Goal: Task Accomplishment & Management: Manage account settings

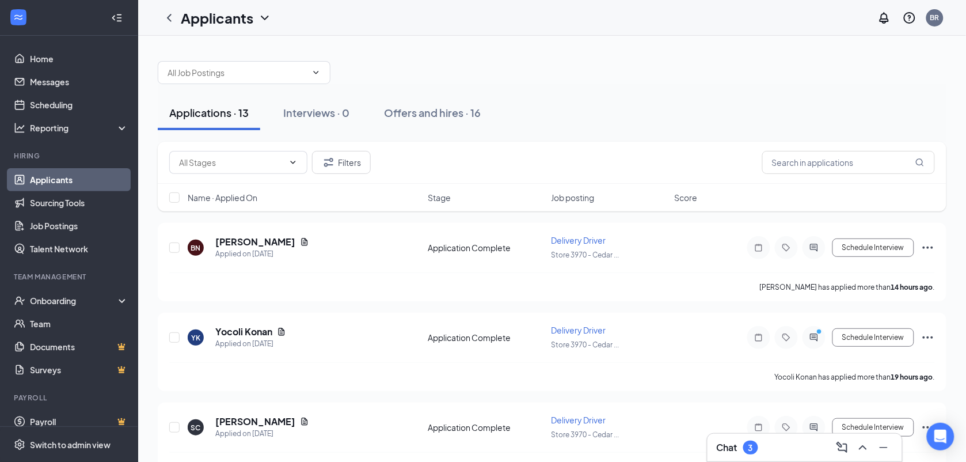
click at [210, 108] on div "Applications · 13" at bounding box center [208, 112] width 79 height 14
click at [178, 245] on input "checkbox" at bounding box center [174, 247] width 10 height 10
checkbox input "true"
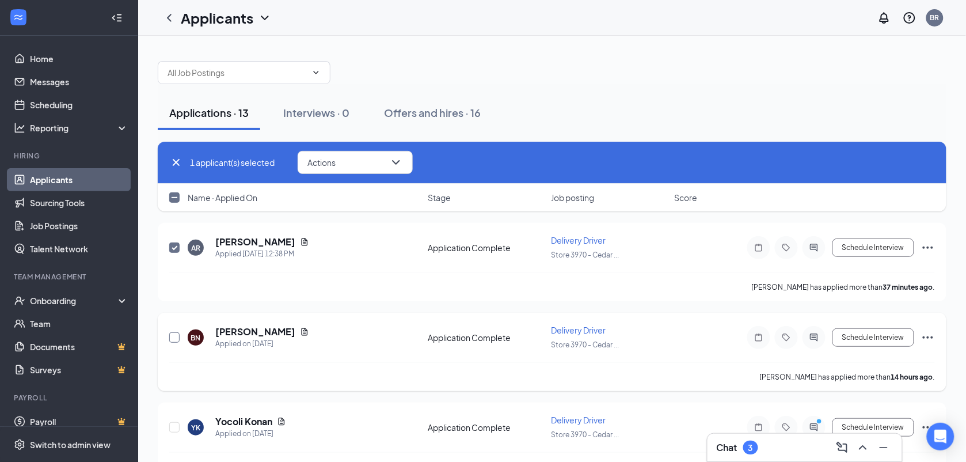
click at [173, 332] on input "checkbox" at bounding box center [174, 337] width 10 height 10
checkbox input "true"
click at [406, 162] on button "Actions" at bounding box center [355, 162] width 115 height 23
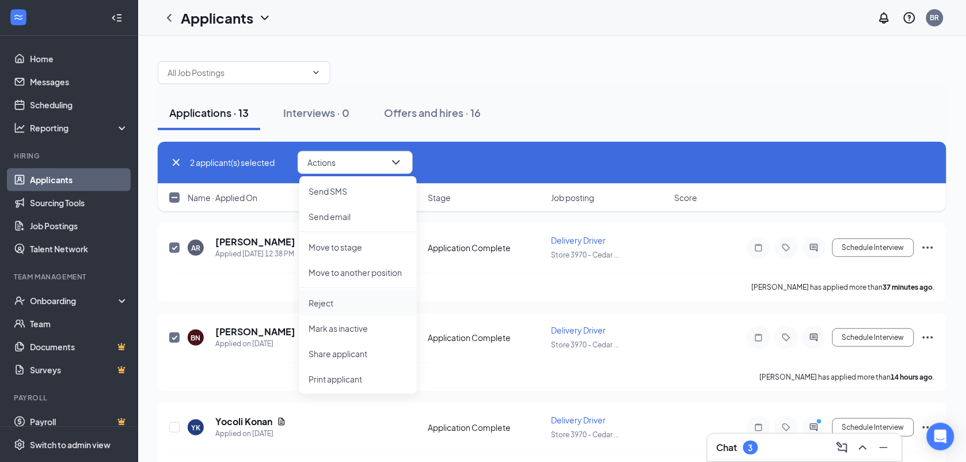
click at [349, 298] on p "Reject" at bounding box center [358, 303] width 99 height 12
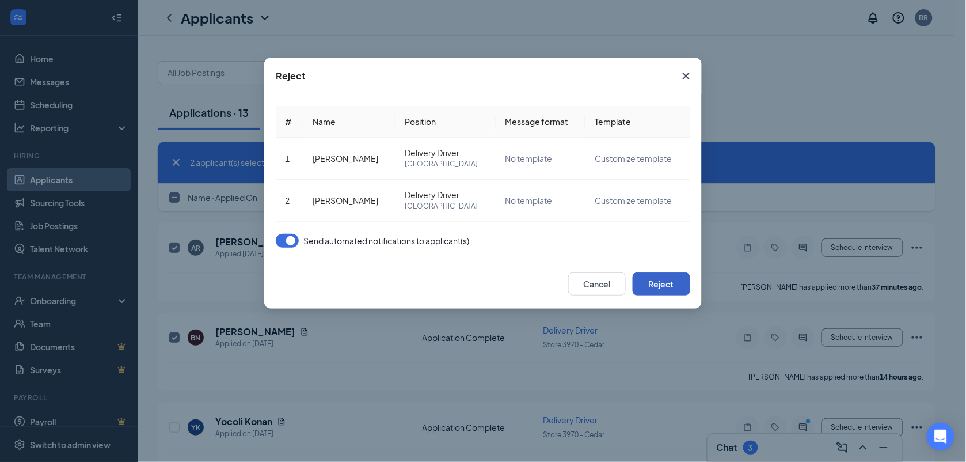
click at [665, 291] on button "Reject" at bounding box center [662, 283] width 58 height 23
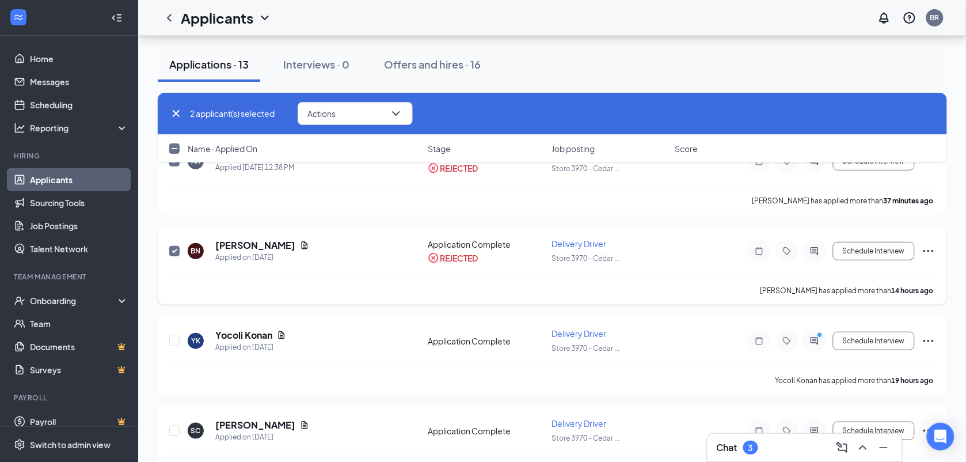
scroll to position [191, 0]
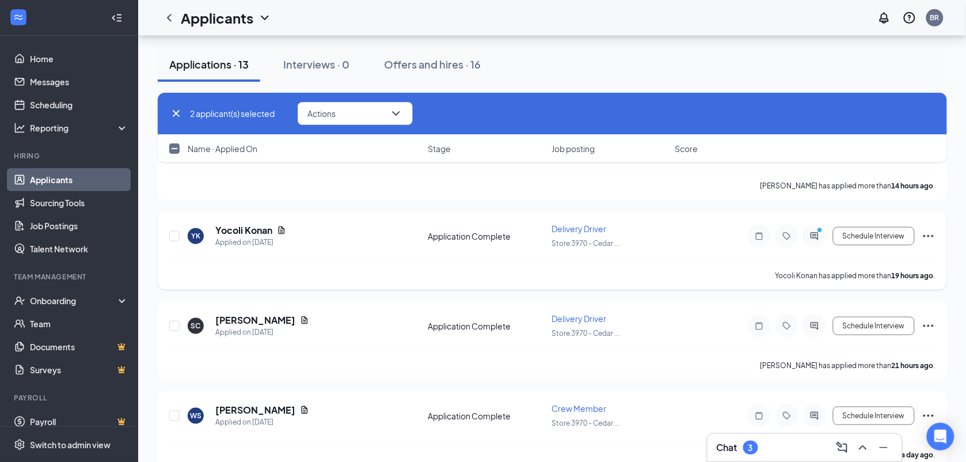
click at [176, 240] on div at bounding box center [175, 236] width 12 height 26
click at [173, 227] on div at bounding box center [175, 236] width 12 height 26
click at [174, 233] on input "checkbox" at bounding box center [174, 236] width 10 height 10
checkbox input "true"
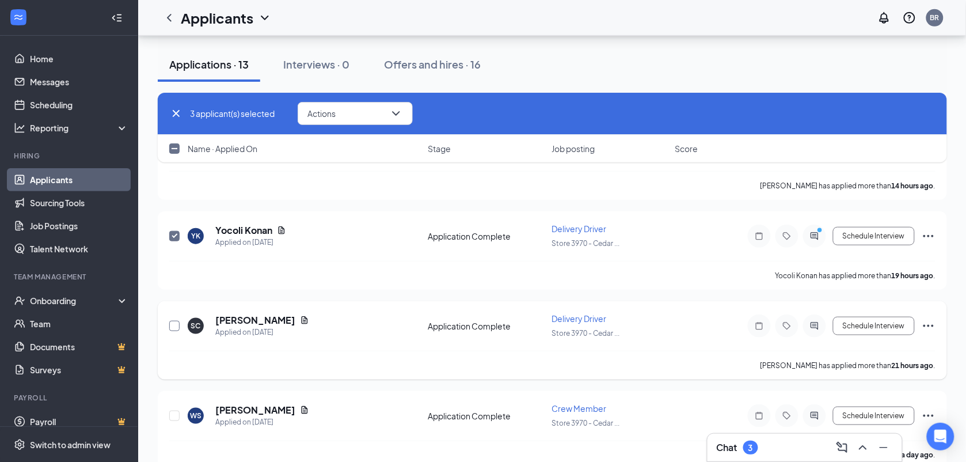
click at [173, 324] on input "checkbox" at bounding box center [174, 326] width 10 height 10
checkbox input "true"
click at [177, 413] on input "checkbox" at bounding box center [174, 415] width 10 height 10
checkbox input "true"
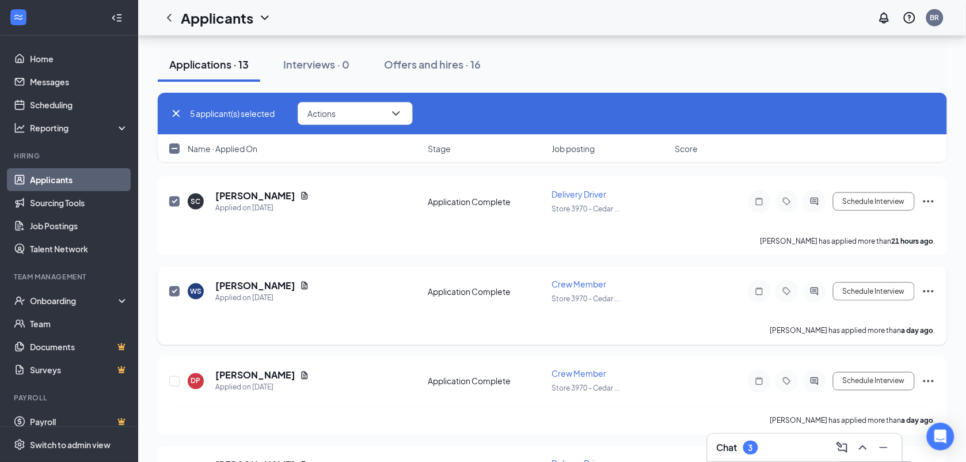
scroll to position [326, 0]
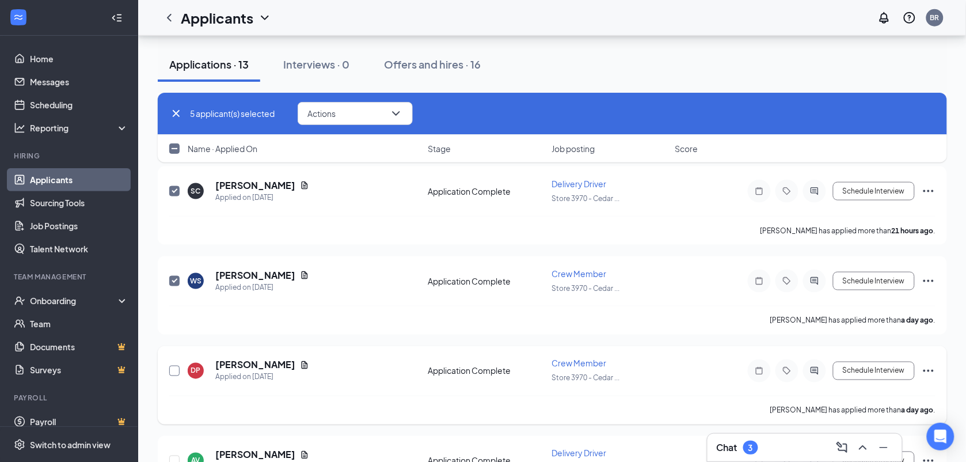
click at [174, 373] on input "checkbox" at bounding box center [174, 371] width 10 height 10
checkbox input "true"
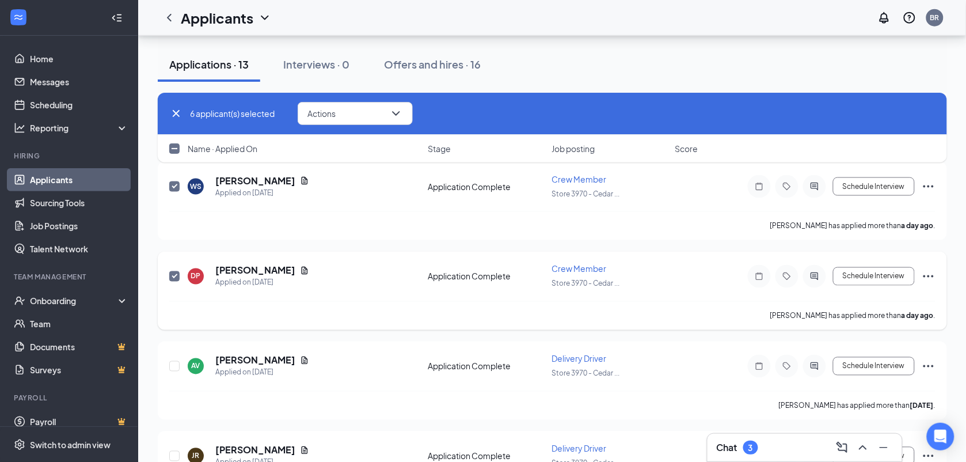
scroll to position [478, 0]
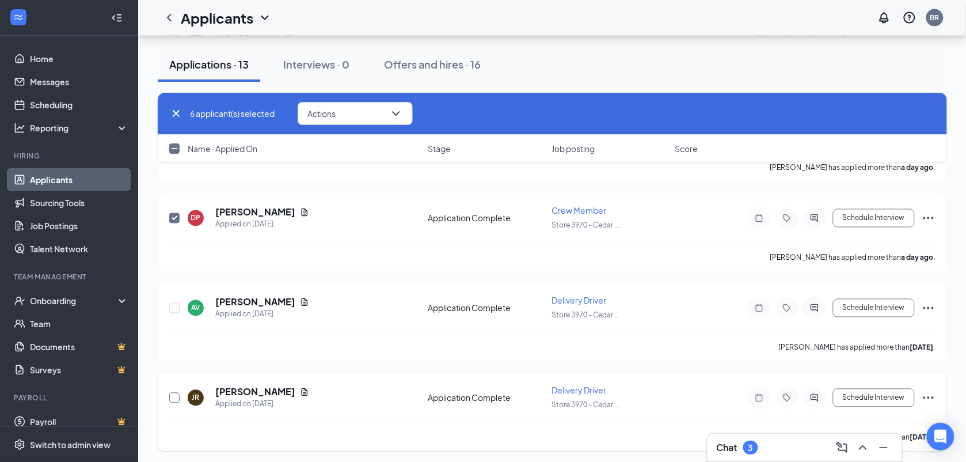
click at [176, 398] on input "checkbox" at bounding box center [174, 398] width 10 height 10
checkbox input "true"
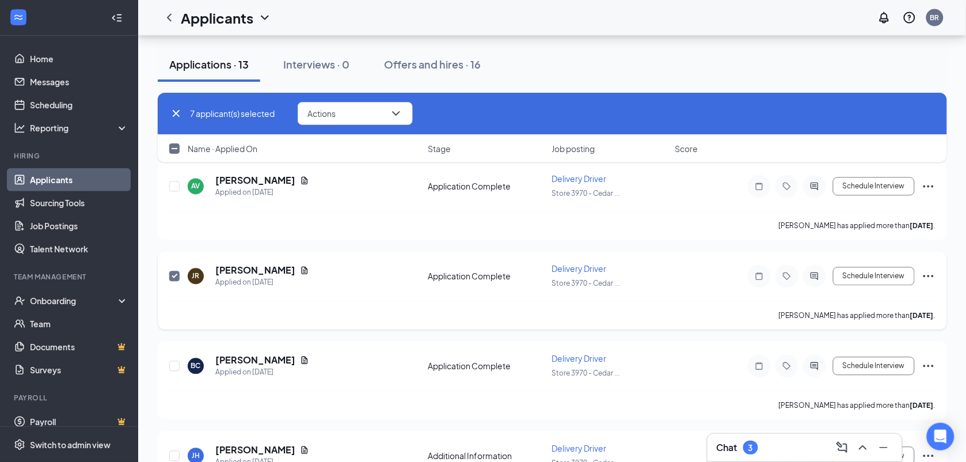
scroll to position [600, 0]
click at [170, 362] on input "checkbox" at bounding box center [174, 365] width 10 height 10
checkbox input "true"
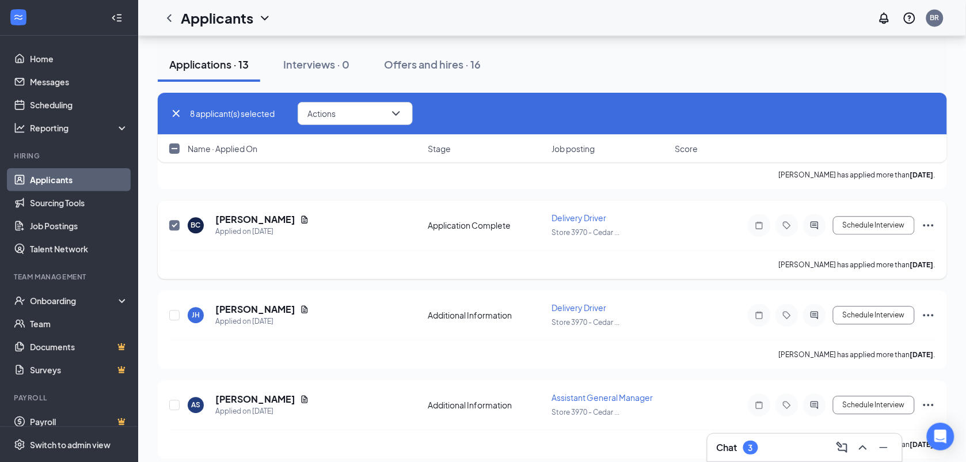
scroll to position [741, 0]
click at [176, 310] on input "checkbox" at bounding box center [174, 314] width 10 height 10
checkbox input "true"
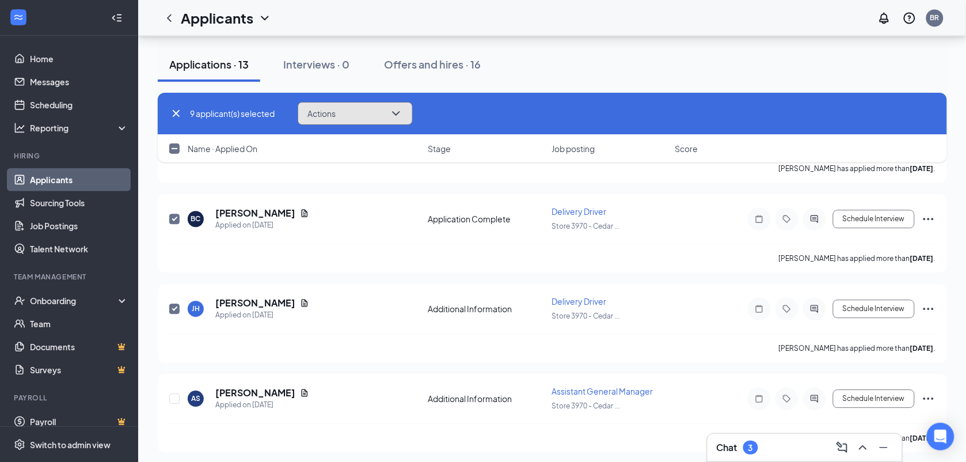
click at [351, 115] on button "Actions" at bounding box center [355, 113] width 115 height 23
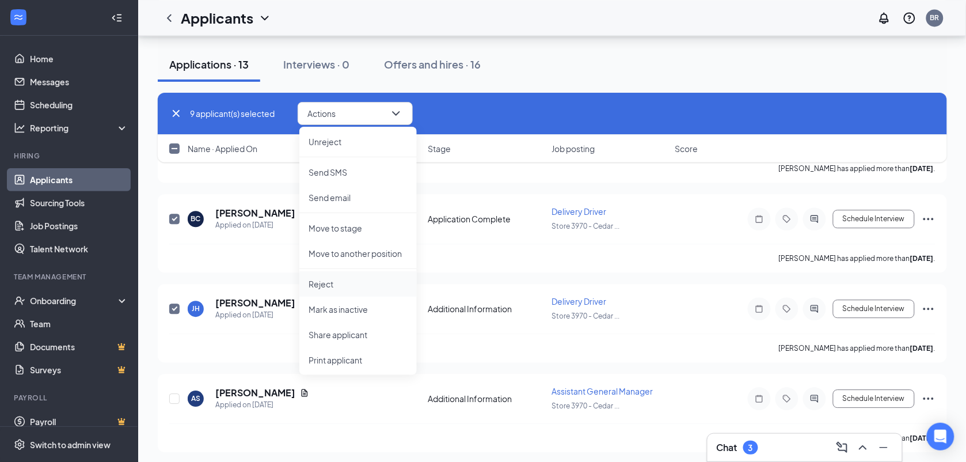
click at [345, 275] on li "Reject" at bounding box center [357, 283] width 117 height 25
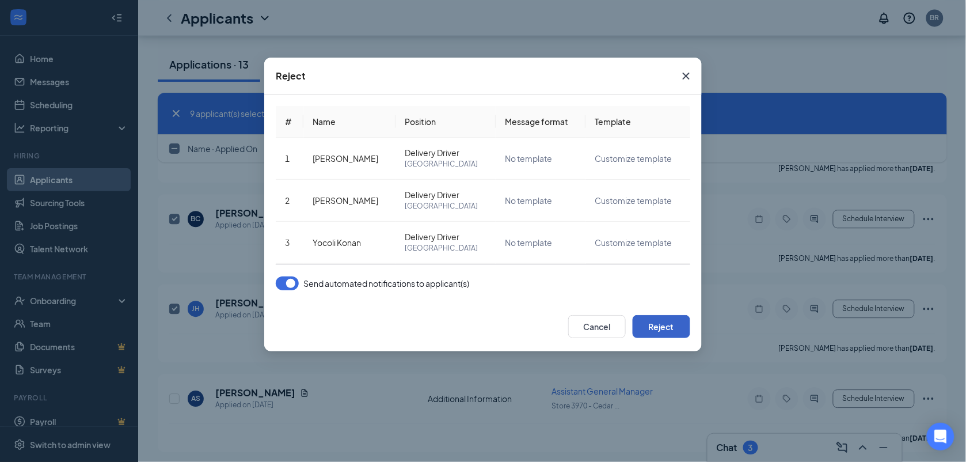
click at [678, 325] on button "Reject" at bounding box center [662, 326] width 58 height 23
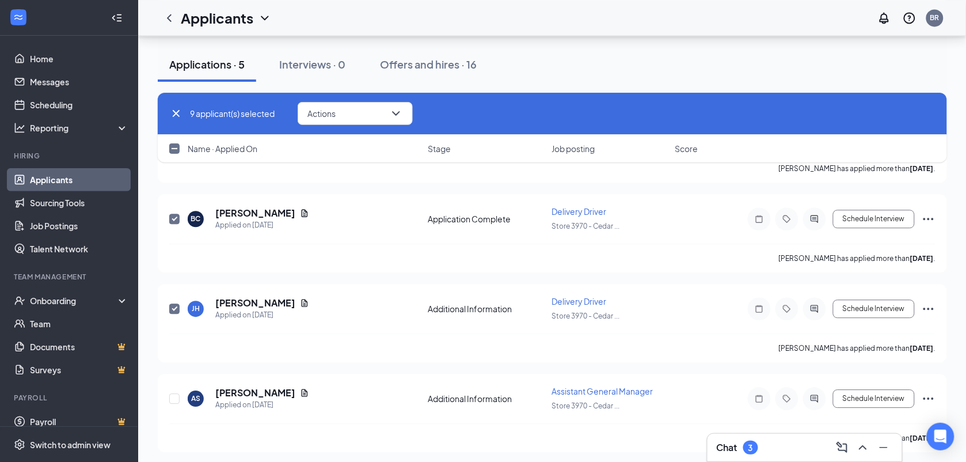
checkbox input "false"
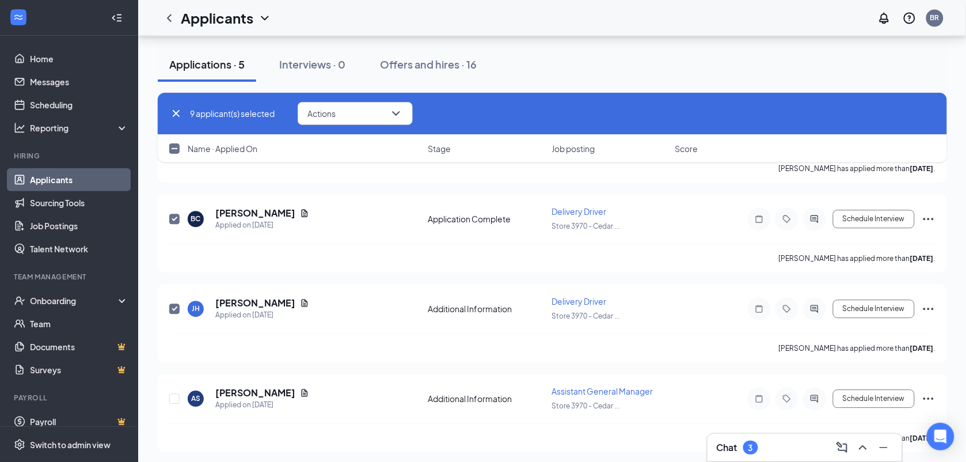
checkbox input "false"
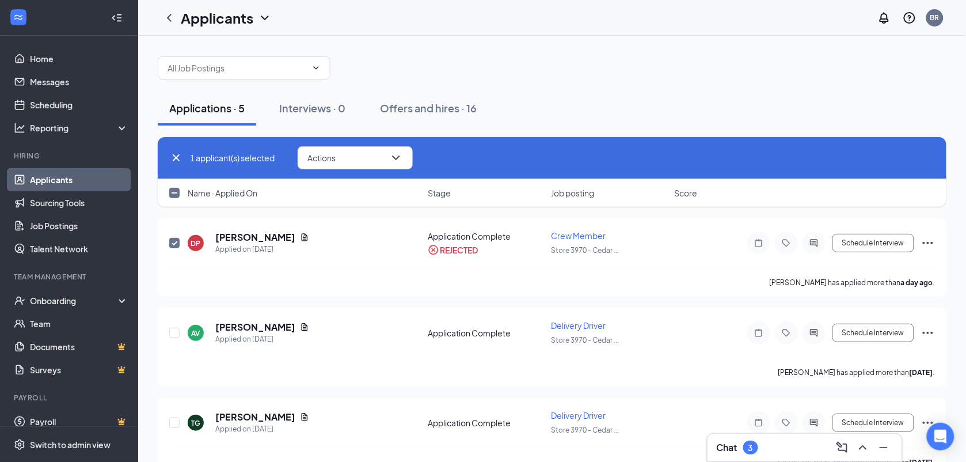
scroll to position [4, 0]
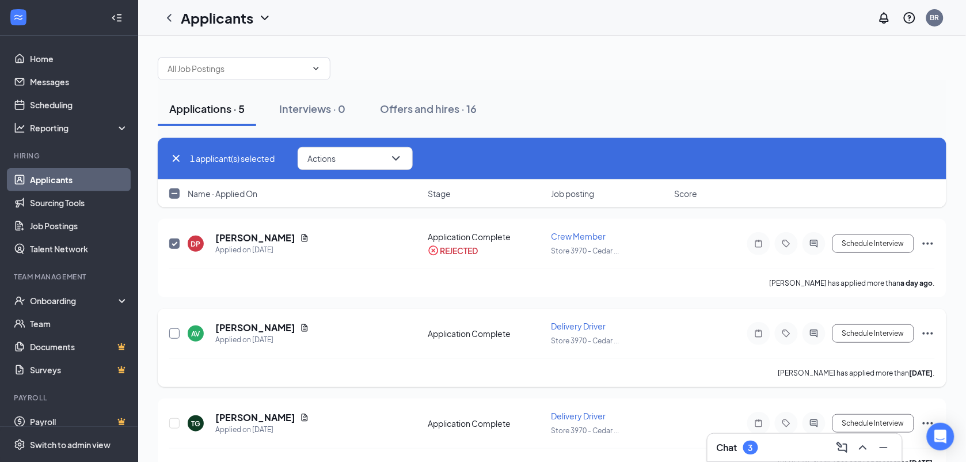
click at [178, 332] on input "checkbox" at bounding box center [174, 333] width 10 height 10
checkbox input "true"
click at [178, 422] on input "checkbox" at bounding box center [174, 423] width 10 height 10
checkbox input "true"
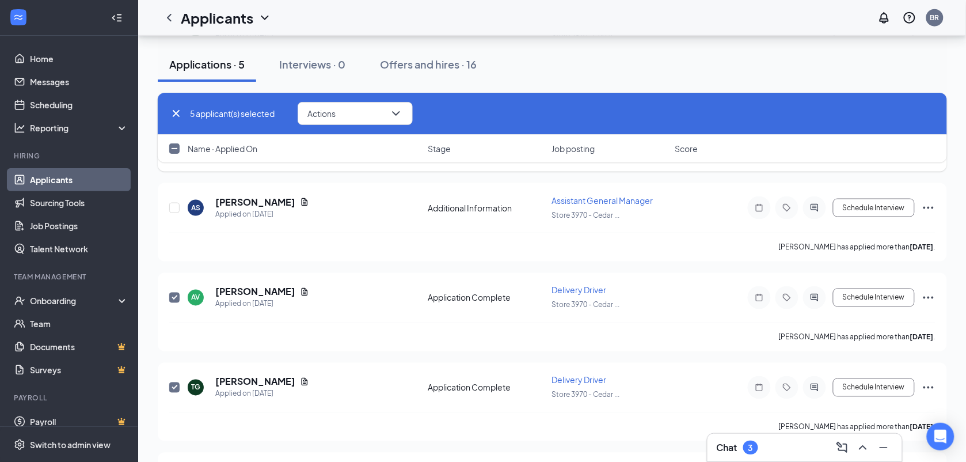
scroll to position [402, 0]
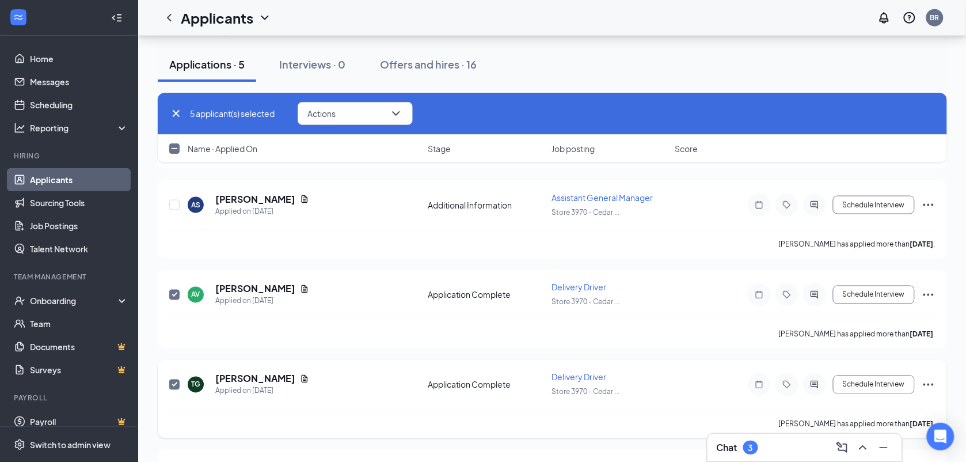
click at [176, 379] on input "checkbox" at bounding box center [174, 384] width 10 height 10
checkbox input "false"
click at [180, 383] on div at bounding box center [175, 384] width 12 height 26
click at [173, 383] on input "checkbox" at bounding box center [174, 384] width 10 height 10
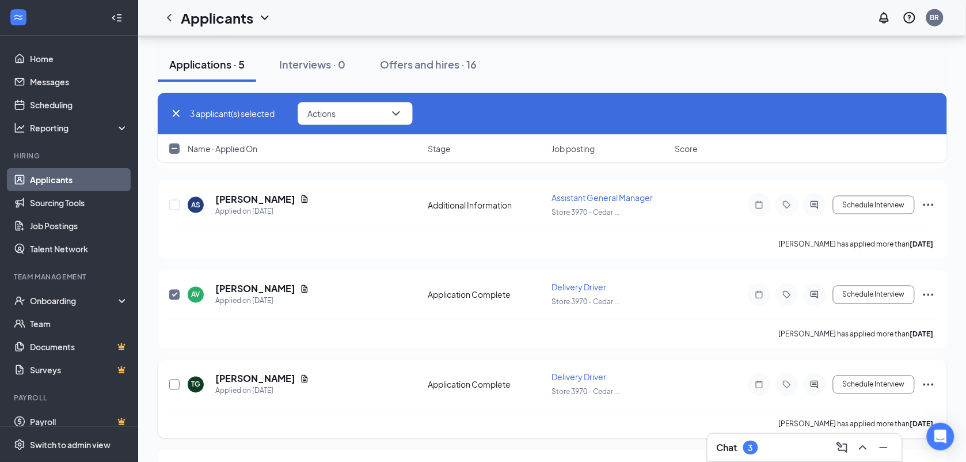
checkbox input "true"
click at [400, 108] on icon "ChevronDown" at bounding box center [396, 113] width 14 height 14
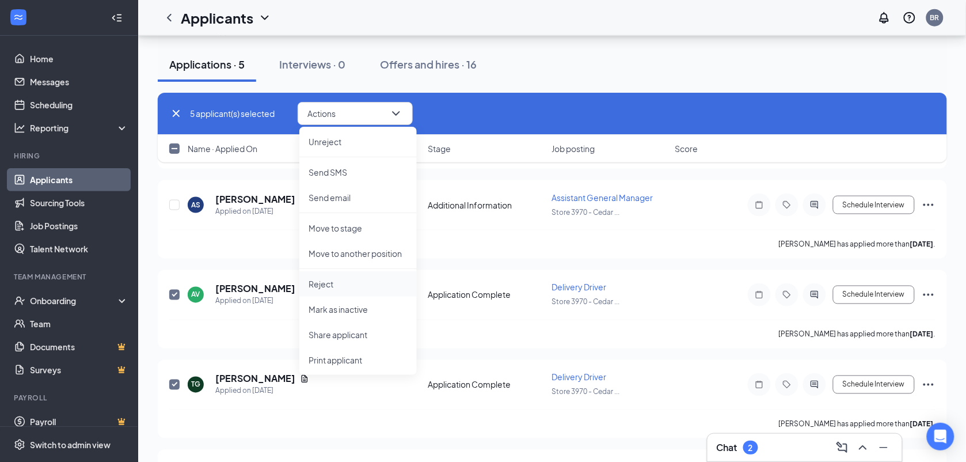
click at [360, 291] on li "Reject" at bounding box center [357, 283] width 117 height 25
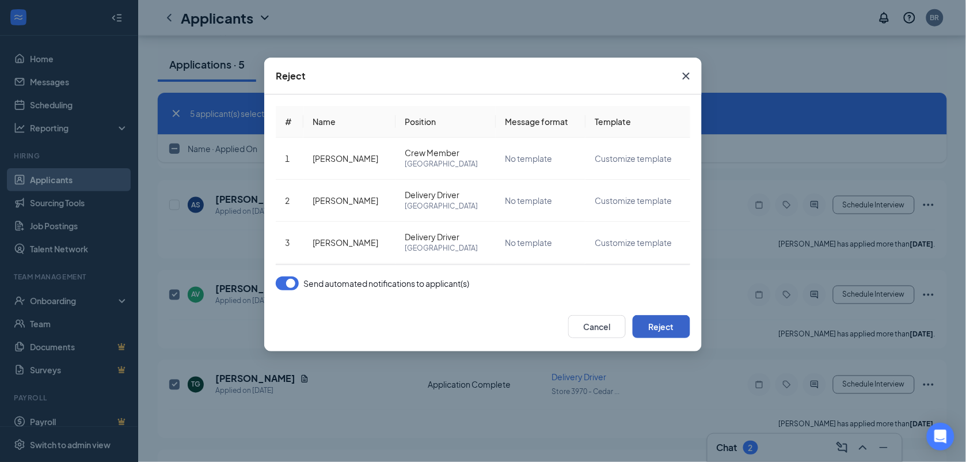
click at [676, 321] on button "Reject" at bounding box center [662, 326] width 58 height 23
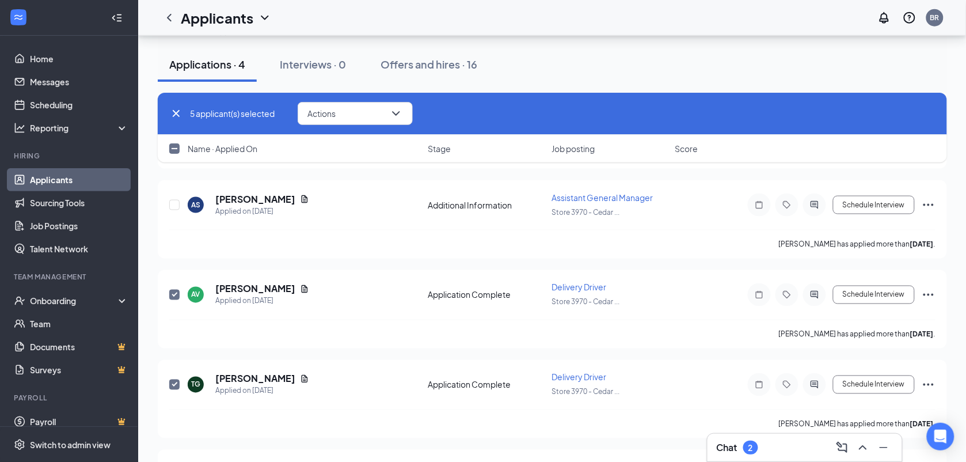
checkbox input "false"
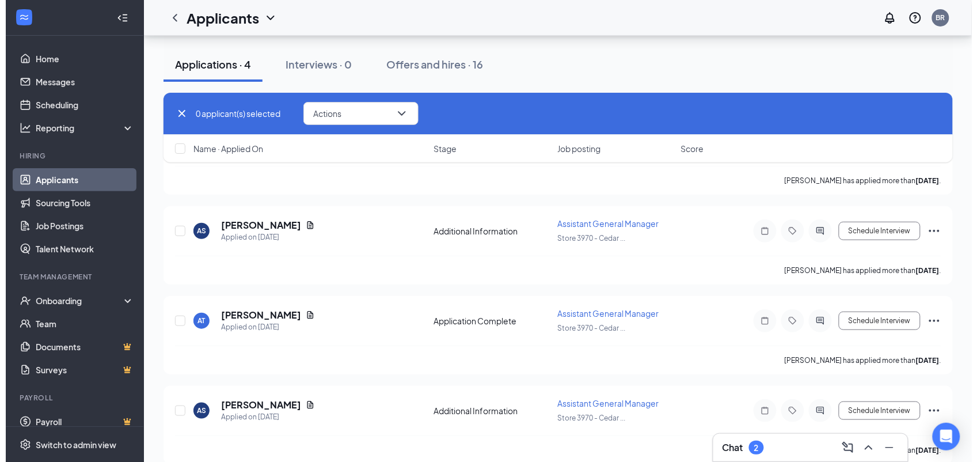
scroll to position [121, 0]
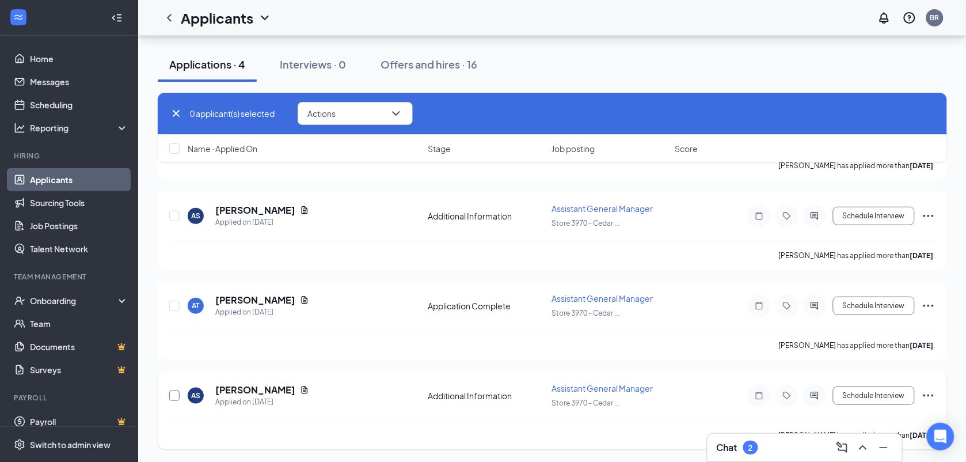
click at [178, 391] on input "checkbox" at bounding box center [174, 395] width 10 height 10
checkbox input "true"
click at [176, 214] on input "checkbox" at bounding box center [174, 216] width 10 height 10
checkbox input "false"
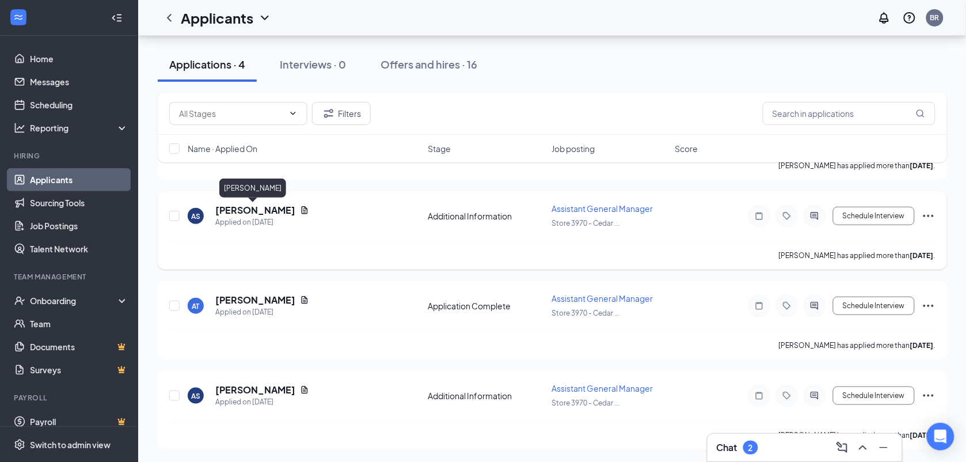
click at [232, 208] on h5 "[PERSON_NAME]" at bounding box center [255, 210] width 80 height 13
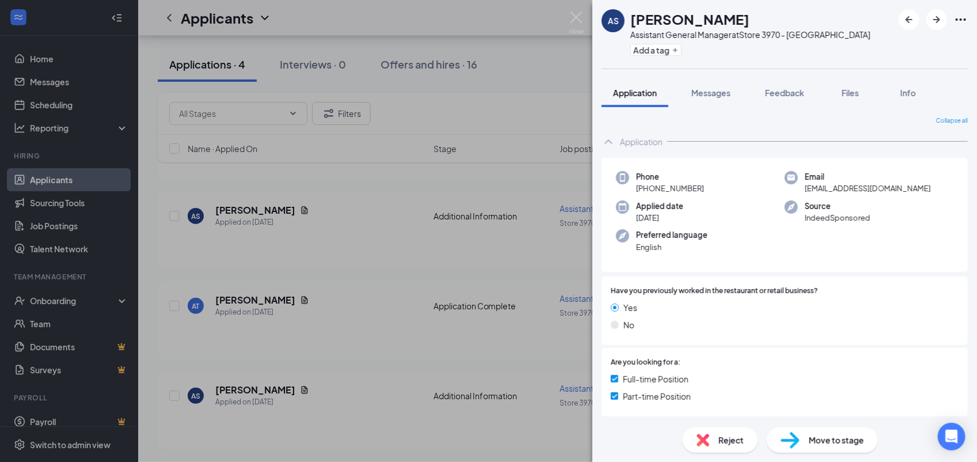
click at [710, 447] on div "Reject" at bounding box center [720, 439] width 75 height 25
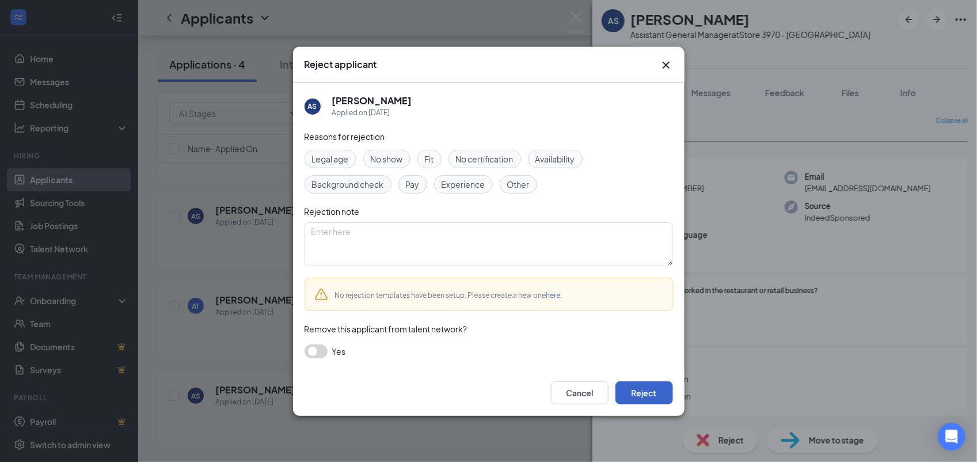
click at [654, 395] on button "Reject" at bounding box center [644, 392] width 58 height 23
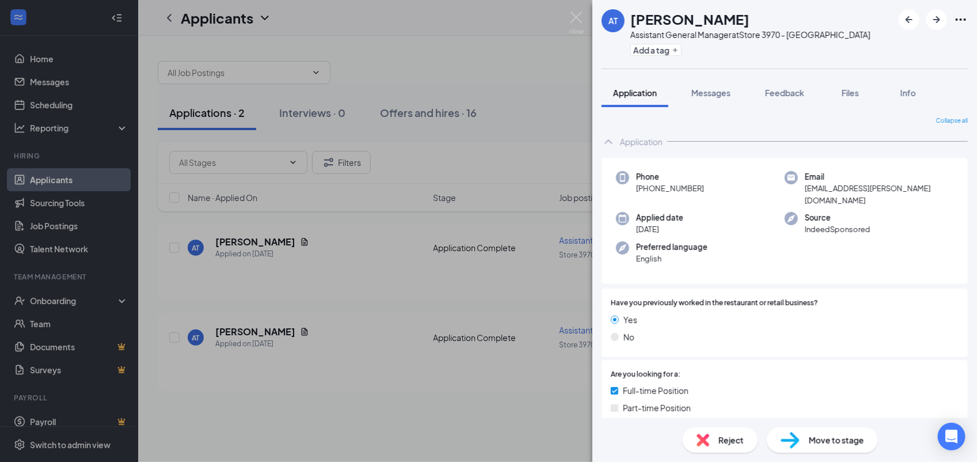
click at [557, 413] on div "AT [PERSON_NAME] Assistant General Manager at Store 3970 - [GEOGRAPHIC_DATA] Ad…" at bounding box center [488, 231] width 977 height 462
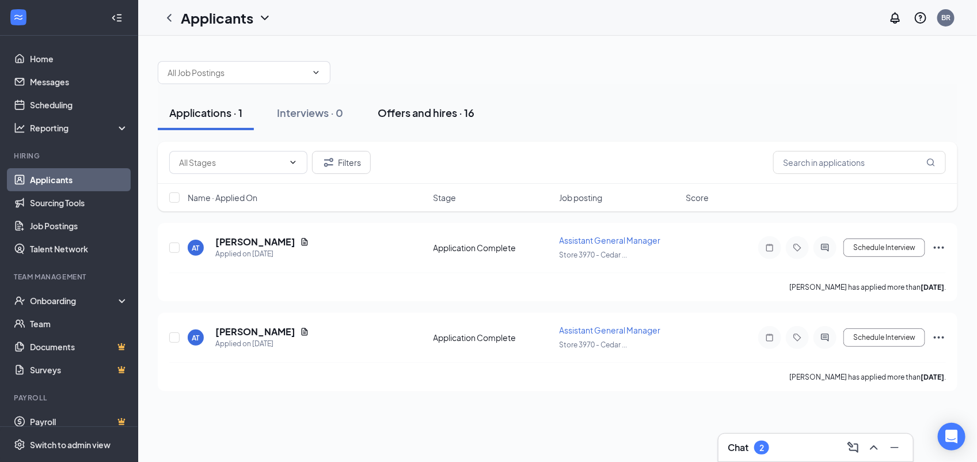
click at [455, 111] on div "Offers and hires · 16" at bounding box center [426, 112] width 97 height 14
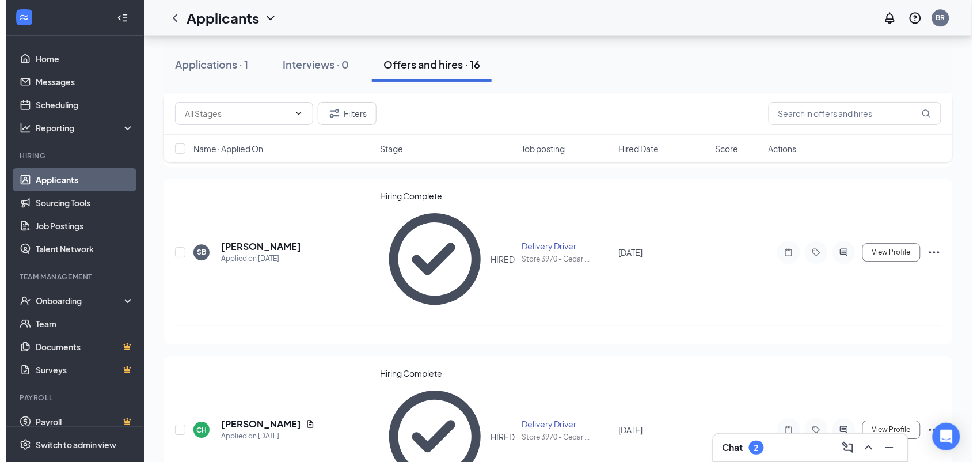
scroll to position [866, 0]
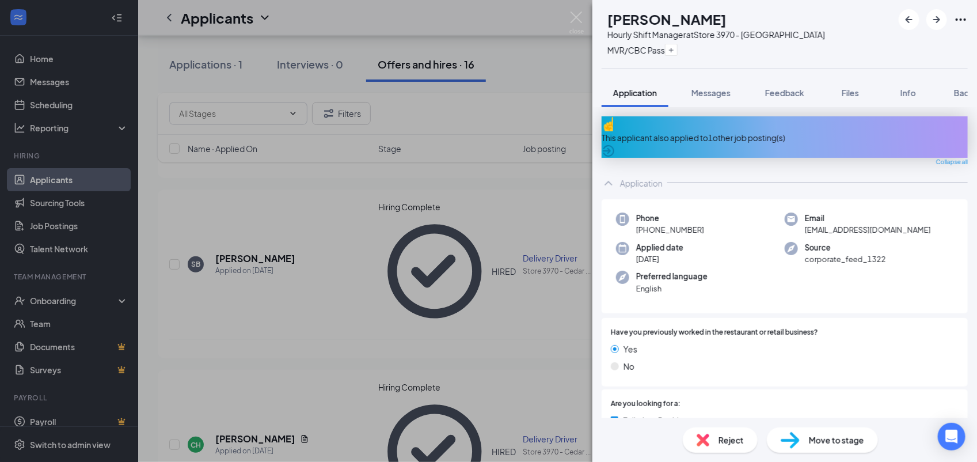
click at [732, 447] on div "Reject" at bounding box center [720, 439] width 75 height 25
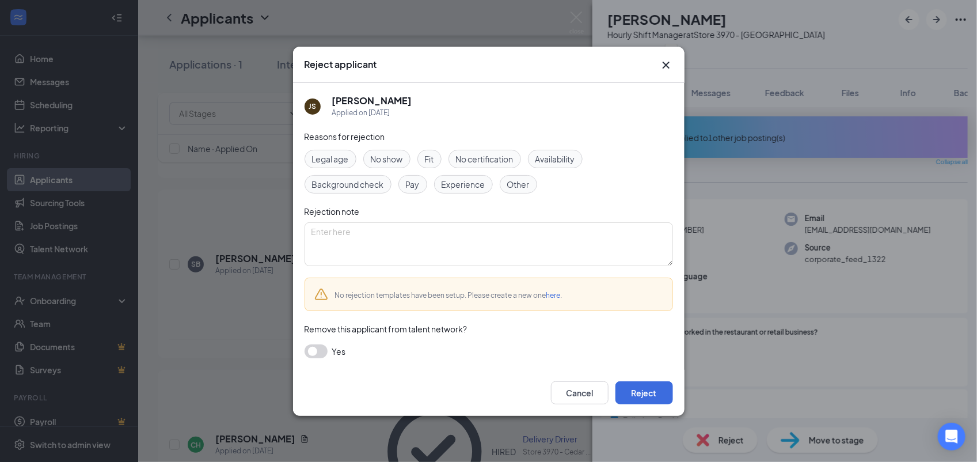
click at [403, 165] on span "No show" at bounding box center [387, 159] width 32 height 13
click at [665, 389] on button "Reject" at bounding box center [644, 392] width 58 height 23
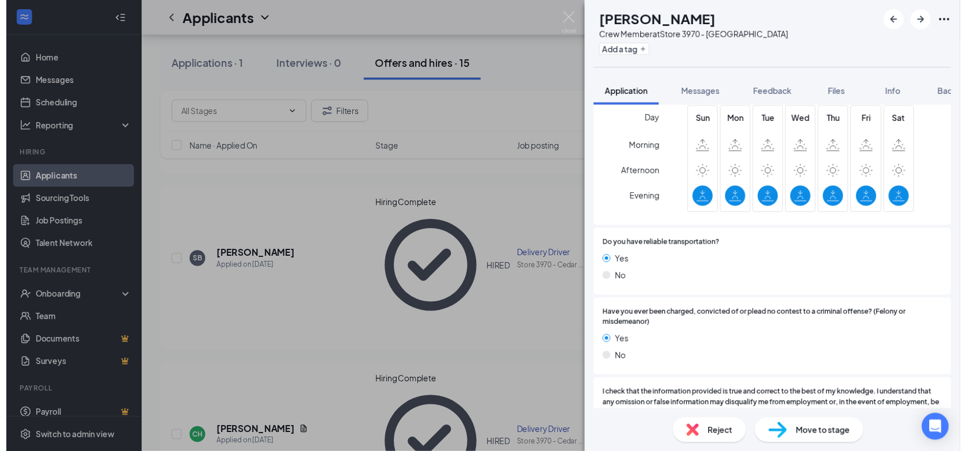
scroll to position [456, 0]
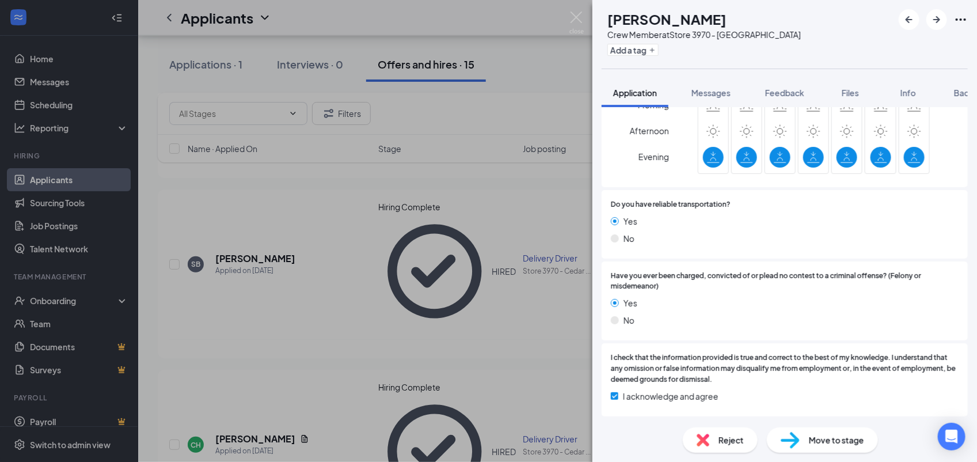
click at [520, 380] on div "AL [PERSON_NAME] Crew Member at Store 3970 - [GEOGRAPHIC_DATA] Add a tag Applic…" at bounding box center [488, 231] width 977 height 462
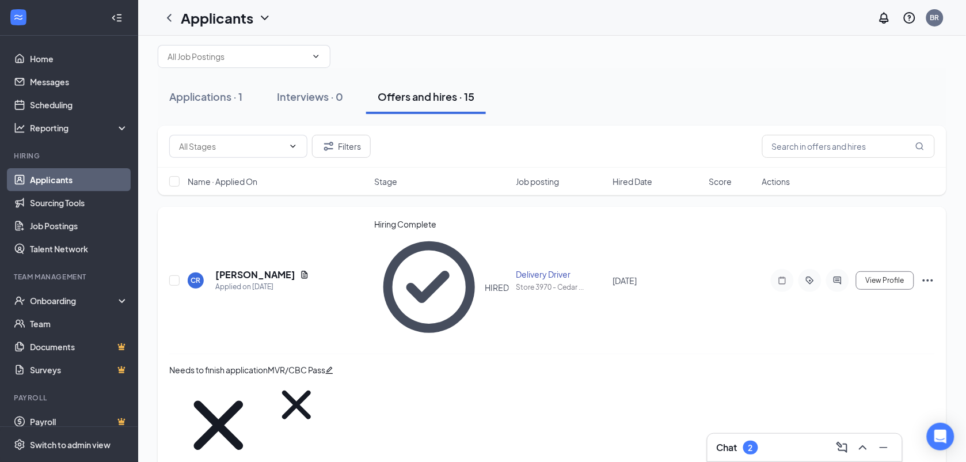
scroll to position [13, 0]
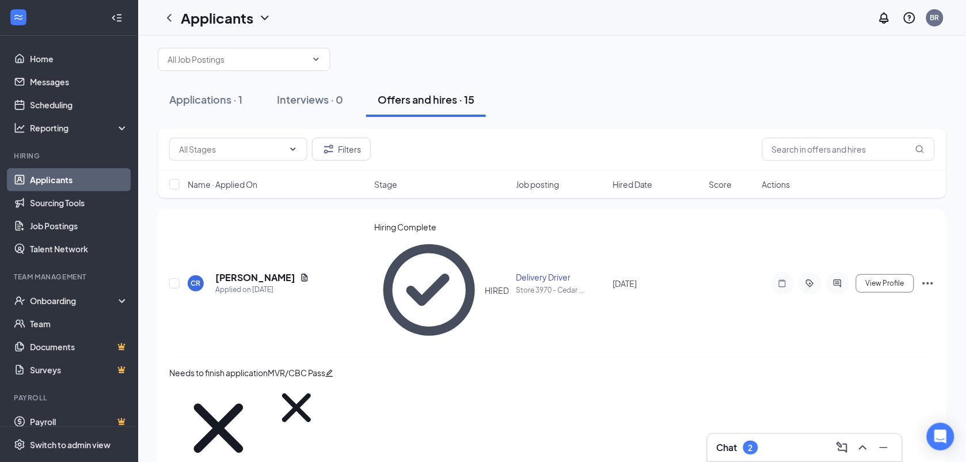
click at [610, 93] on div "Applications · 1 Interviews · 0 Offers and hires · 15" at bounding box center [552, 99] width 789 height 35
click at [801, 93] on div "Applications · 1 Interviews · 0 Offers and hires · 15" at bounding box center [552, 99] width 789 height 35
click at [873, 99] on div "Applications · 1 Interviews · 0 Offers and hires · 15" at bounding box center [552, 99] width 789 height 35
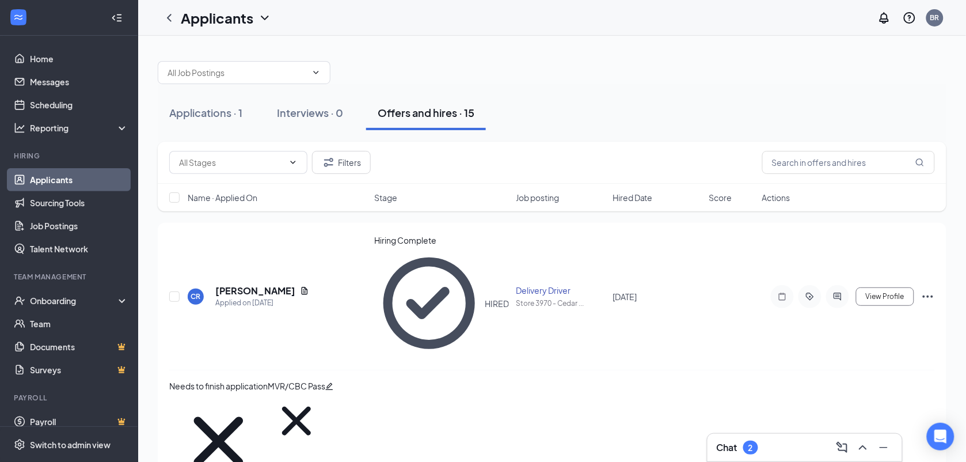
scroll to position [2, 0]
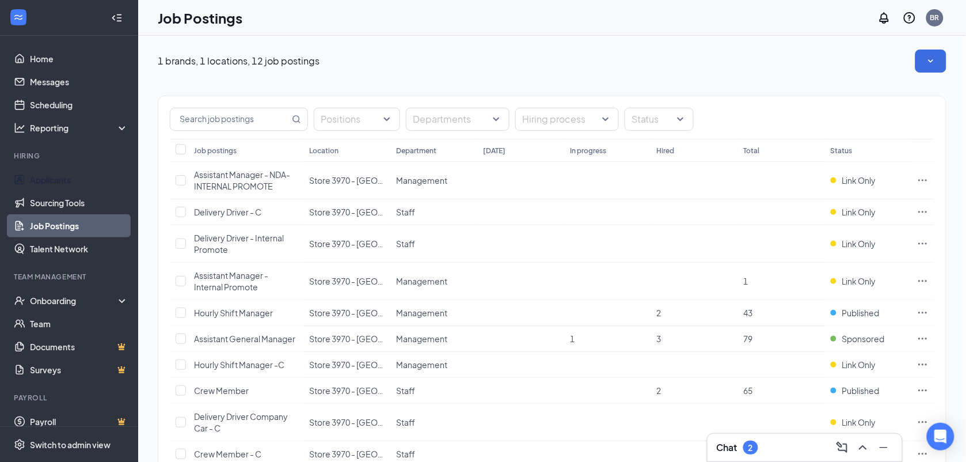
scroll to position [2, 0]
